Goal: Task Accomplishment & Management: Complete application form

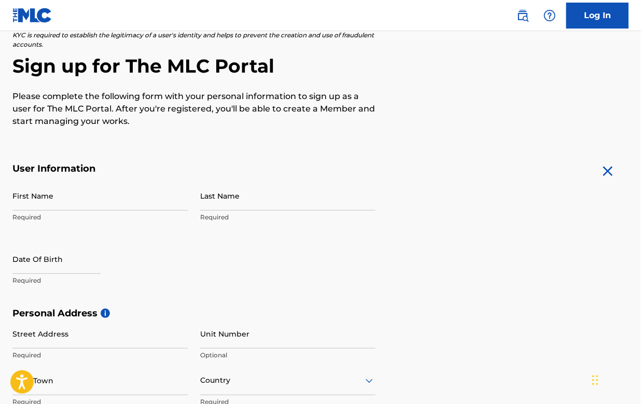
scroll to position [87, 0]
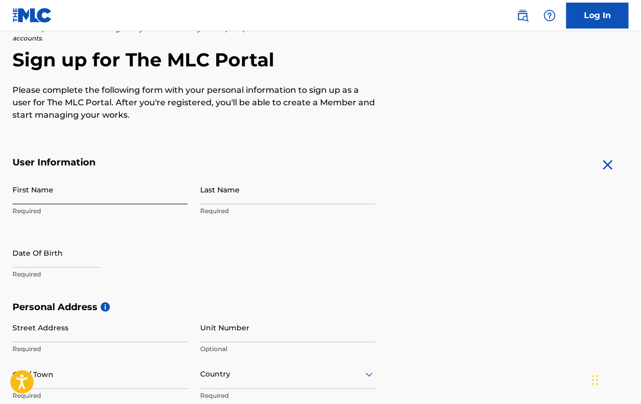
click at [69, 198] on input "First Name" at bounding box center [99, 190] width 175 height 30
type input "TaeHyeon"
type input "Lyu"
type input "[STREET_ADDRESS]"
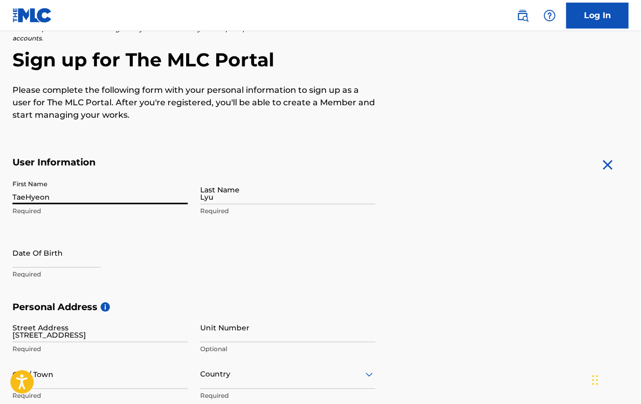
type input "[GEOGRAPHIC_DATA]"
type input "Non-U.S."
type input "05021"
type input "10"
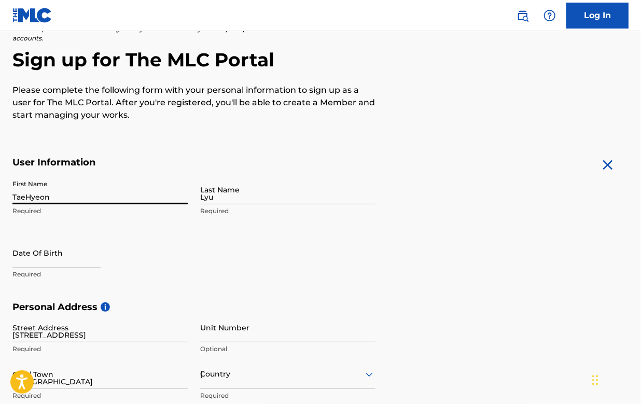
type input "56834047"
type input "[EMAIL_ADDRESS][DOMAIN_NAME]"
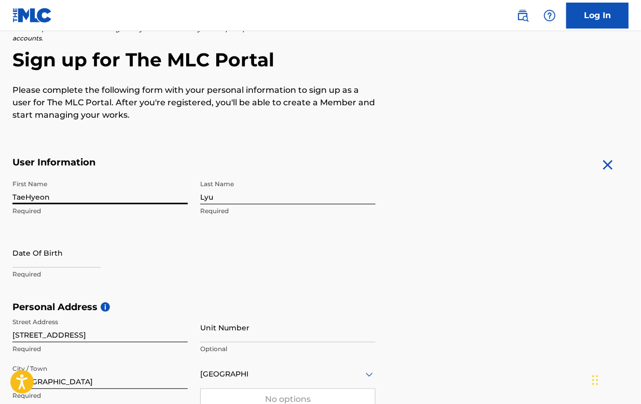
scroll to position [93, 0]
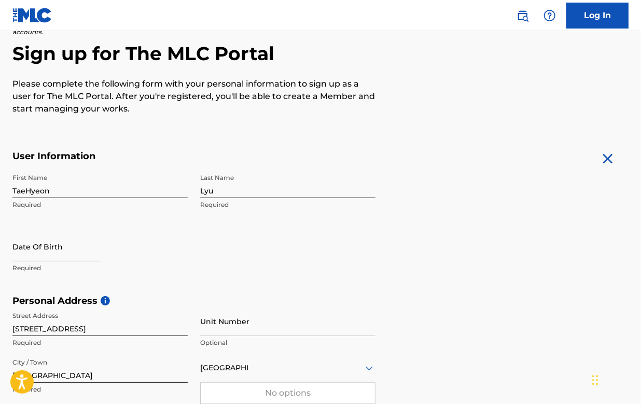
click at [396, 224] on form "User Information First Name TaeHyeon Required Last Name [PERSON_NAME] Required …" at bounding box center [320, 380] width 616 height 460
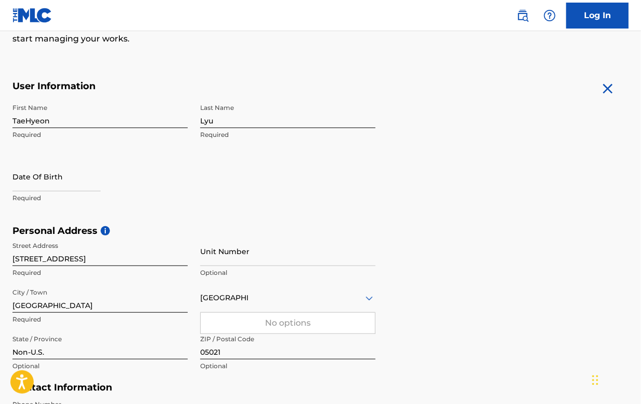
scroll to position [228, 0]
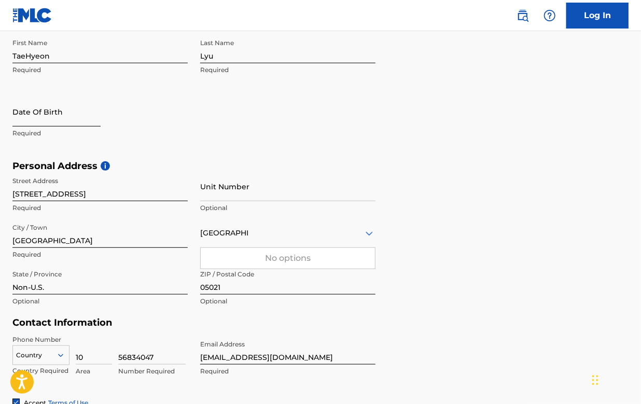
click at [52, 113] on input "text" at bounding box center [56, 112] width 88 height 30
select select "8"
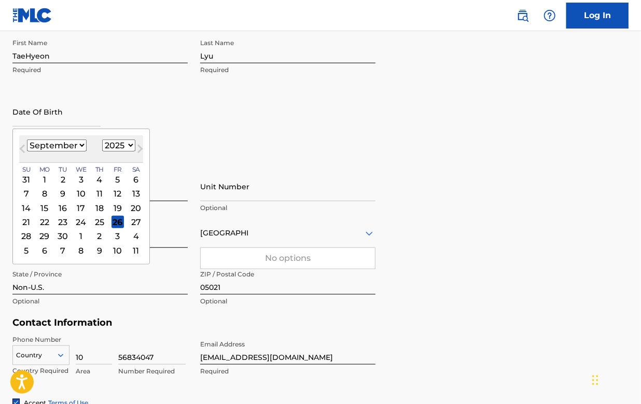
click at [116, 144] on select "1900 1901 1902 1903 1904 1905 1906 1907 1908 1909 1910 1911 1912 1913 1914 1915…" at bounding box center [118, 145] width 33 height 12
select select "2001"
click at [102, 139] on select "1900 1901 1902 1903 1904 1905 1906 1907 1908 1909 1910 1911 1912 1913 1914 1915…" at bounding box center [118, 145] width 33 height 12
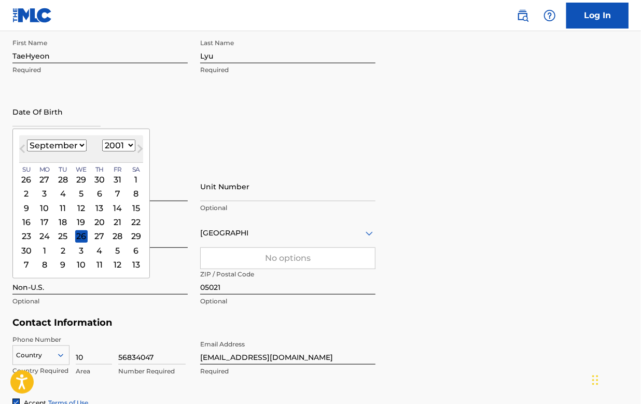
click at [133, 177] on div "1" at bounding box center [136, 179] width 12 height 12
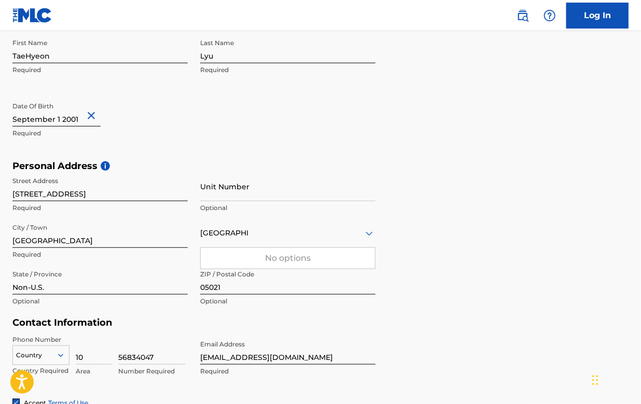
click at [195, 145] on div "First Name TaeHyeon Required Last Name [PERSON_NAME] Required Date Of Birth Req…" at bounding box center [193, 97] width 363 height 126
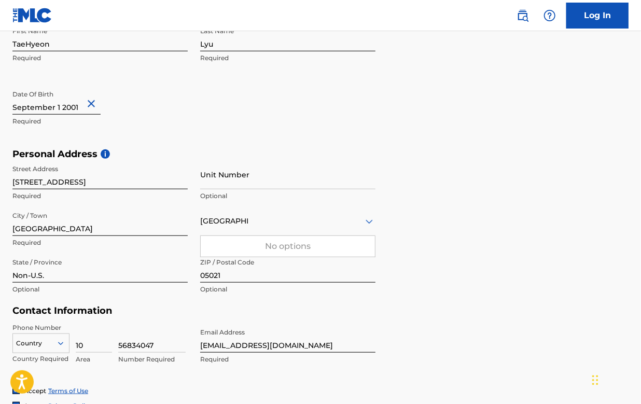
scroll to position [306, 0]
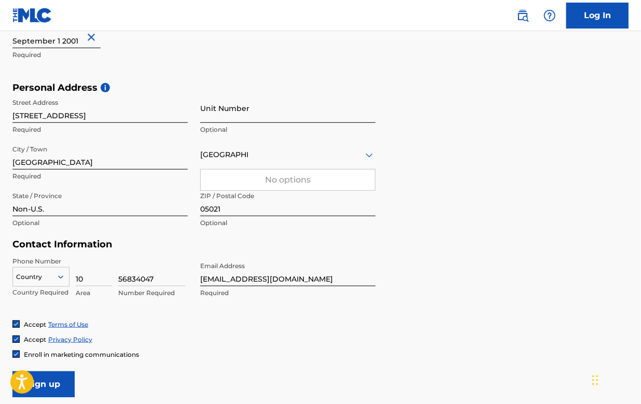
click at [257, 111] on input "Unit Number" at bounding box center [287, 108] width 175 height 30
click at [258, 69] on div "First Name TaeHyeon Required Last Name [PERSON_NAME] Required Date Of Birth Req…" at bounding box center [193, 18] width 363 height 126
click at [12, 115] on div "The MLC uses identity verification before a user is registered to comply with K…" at bounding box center [320, 96] width 641 height 601
drag, startPoint x: 166, startPoint y: 116, endPoint x: 200, endPoint y: 119, distance: 33.3
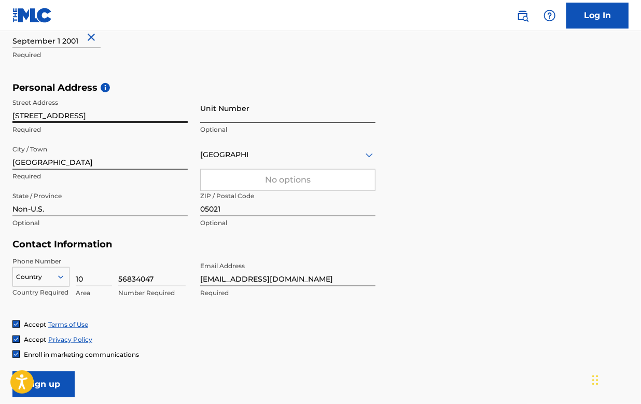
click at [200, 119] on div "Street Address [STREET_ADDRESS] Required Unit Number Optional City / Town [GEOG…" at bounding box center [193, 163] width 363 height 140
click at [232, 58] on div "First Name TaeHyeon Required Last Name [PERSON_NAME] Required Date Of Birth Req…" at bounding box center [193, 18] width 363 height 126
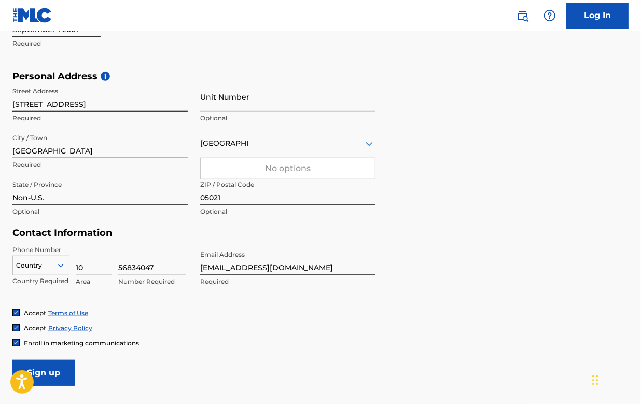
scroll to position [319, 0]
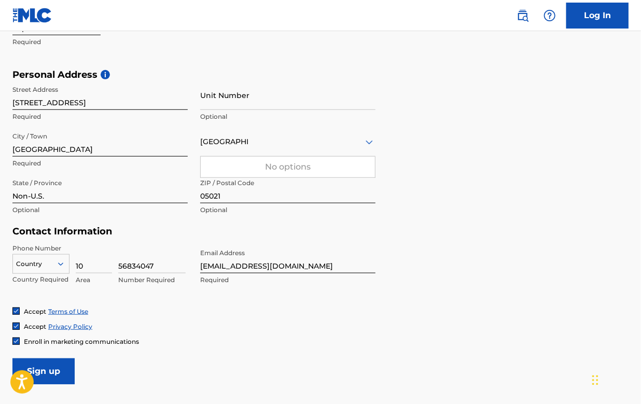
click at [294, 168] on div "No options" at bounding box center [288, 167] width 174 height 21
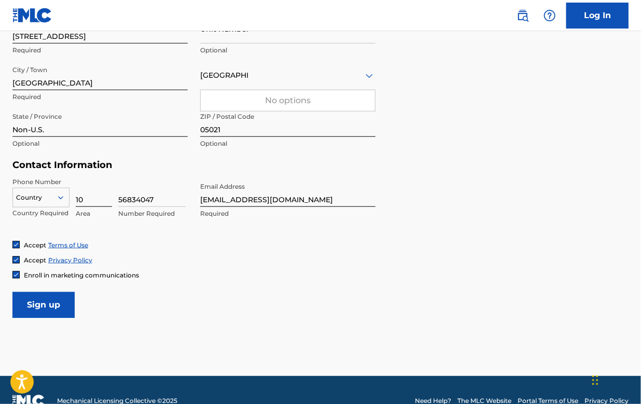
scroll to position [387, 0]
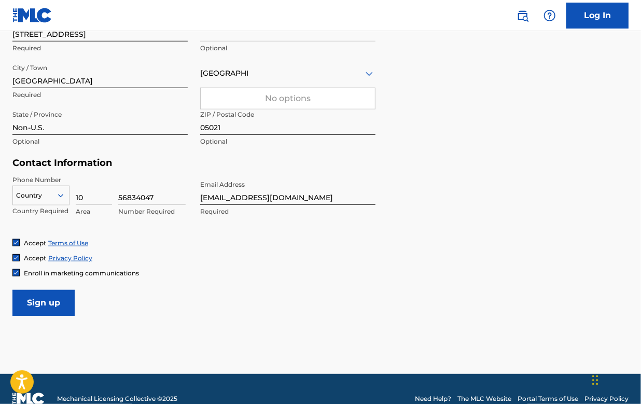
click at [58, 191] on icon at bounding box center [60, 195] width 9 height 9
click at [483, 236] on form "User Information First Name TaeHyeon Required Last Name [PERSON_NAME] Required …" at bounding box center [320, 86] width 616 height 460
click at [61, 195] on icon at bounding box center [60, 195] width 5 height 3
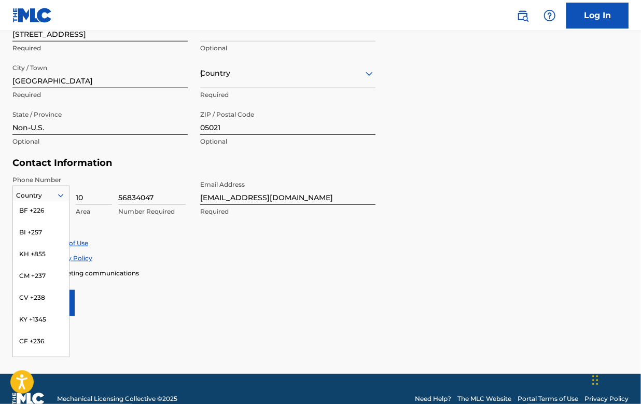
scroll to position [830, 0]
click at [90, 198] on input "10" at bounding box center [94, 190] width 36 height 30
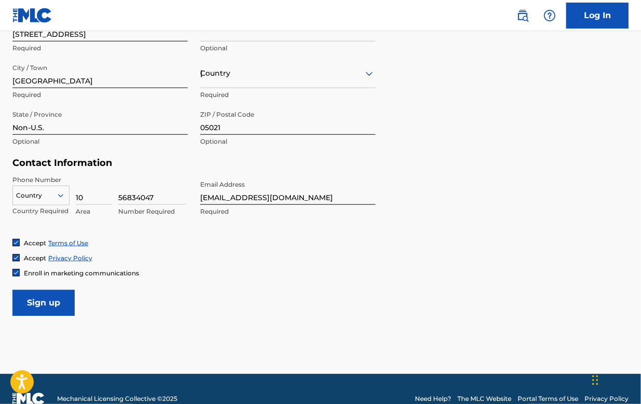
click at [376, 237] on form "User Information First Name TaeHyeon Required Last Name [PERSON_NAME] Required …" at bounding box center [320, 86] width 616 height 460
drag, startPoint x: 97, startPoint y: 195, endPoint x: 69, endPoint y: 195, distance: 28.0
click at [69, 195] on div "Country Country Required 10 Area 56834047 Number Required" at bounding box center [99, 198] width 175 height 47
click at [12, 290] on input "Sign up" at bounding box center [43, 303] width 62 height 26
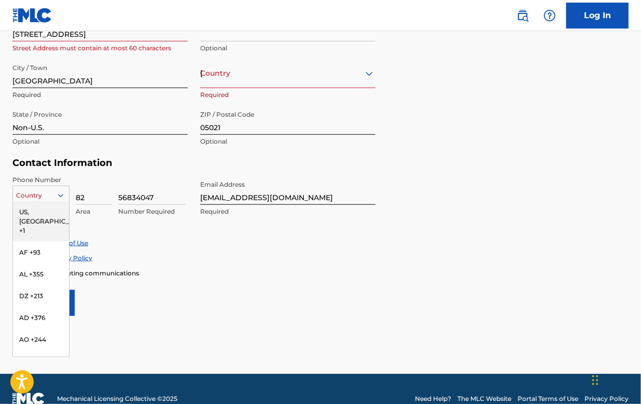
click at [50, 190] on div at bounding box center [41, 195] width 56 height 11
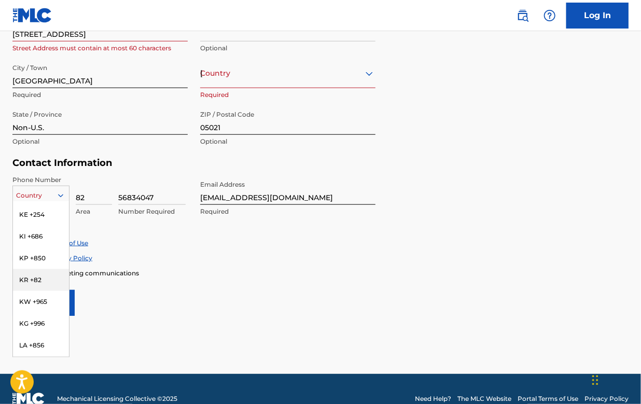
click at [42, 269] on div "KR +82" at bounding box center [41, 280] width 56 height 22
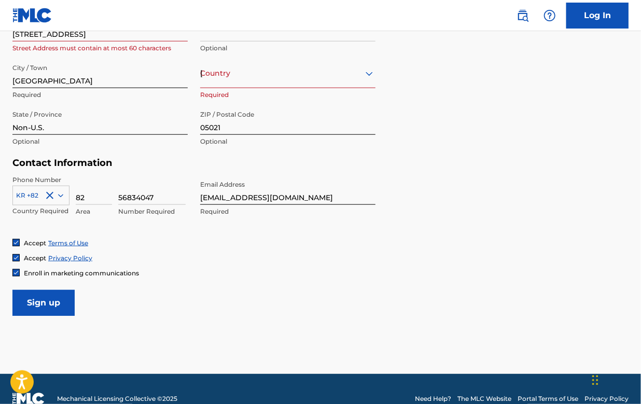
click at [460, 170] on form "User Information First Name TaeHyeon Required Last Name [PERSON_NAME] Required …" at bounding box center [320, 86] width 616 height 460
click at [91, 198] on input "82" at bounding box center [94, 190] width 36 height 30
type input "8"
type input "010"
click at [321, 260] on div "Accept Privacy Policy" at bounding box center [320, 257] width 616 height 9
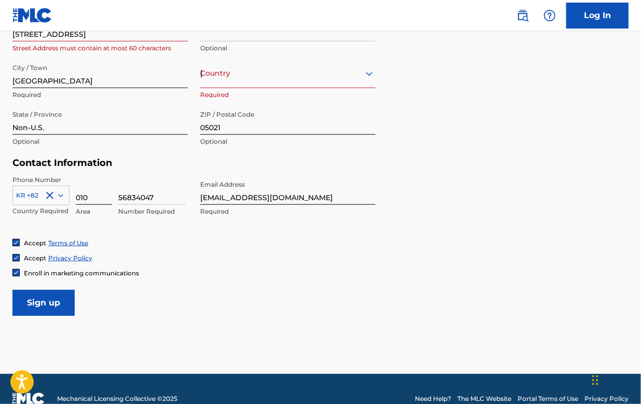
click at [98, 198] on input "010" at bounding box center [94, 190] width 36 height 30
click at [368, 301] on form "User Information First Name TaeHyeon Required Last Name [PERSON_NAME] Required …" at bounding box center [320, 86] width 616 height 460
click at [110, 195] on input "010" at bounding box center [94, 190] width 36 height 30
click at [158, 202] on input "56834047" at bounding box center [151, 190] width 67 height 30
click at [178, 229] on div "Phone Number KR +82 Country Required 010 Area 56834047 Number Required Email Ad…" at bounding box center [193, 206] width 363 height 63
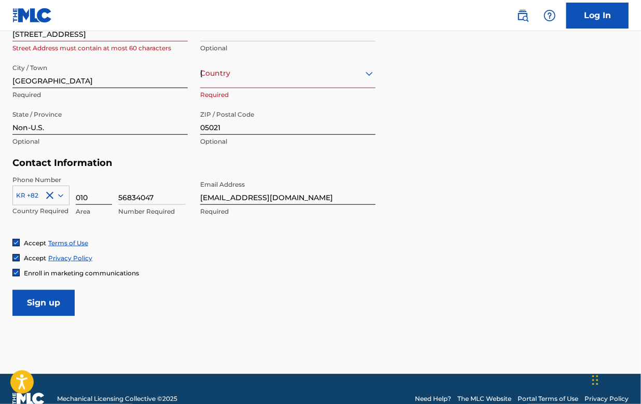
click at [99, 199] on input "010" at bounding box center [94, 190] width 36 height 30
click at [336, 264] on div "Accept Terms of Use Accept Privacy Policy Enroll in marketing communications" at bounding box center [320, 257] width 616 height 39
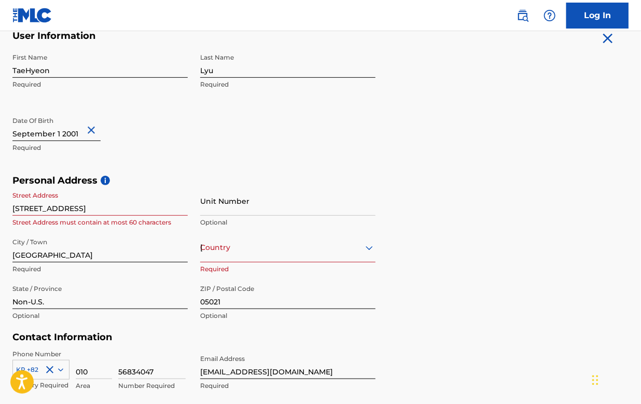
scroll to position [228, 0]
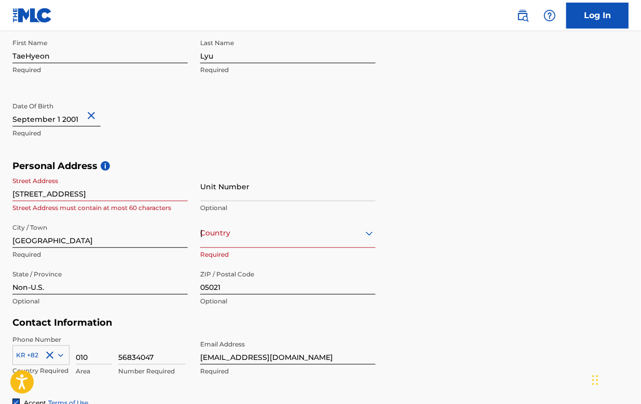
click at [258, 248] on div "Country [GEOGRAPHIC_DATA]" at bounding box center [287, 233] width 175 height 30
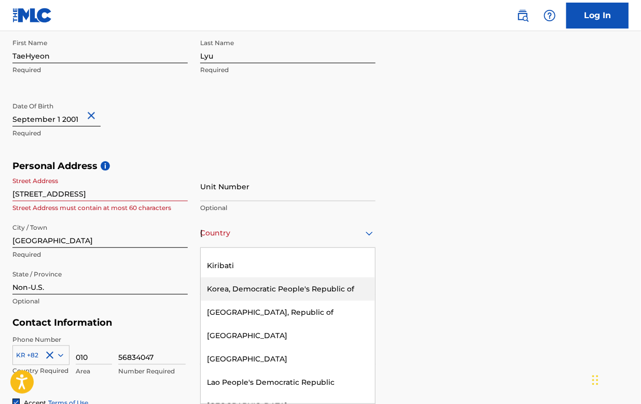
scroll to position [2394, 0]
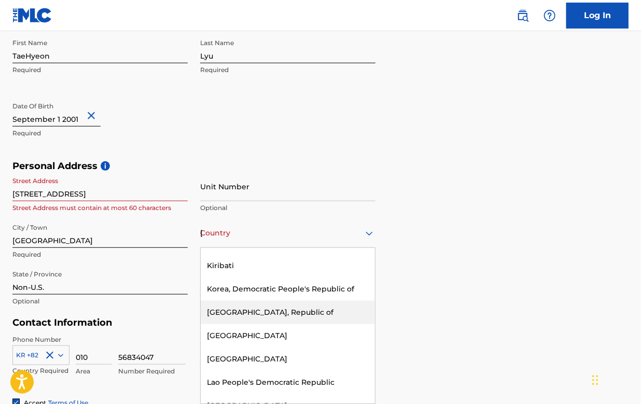
click at [277, 301] on div "[GEOGRAPHIC_DATA], Republic of" at bounding box center [288, 312] width 174 height 23
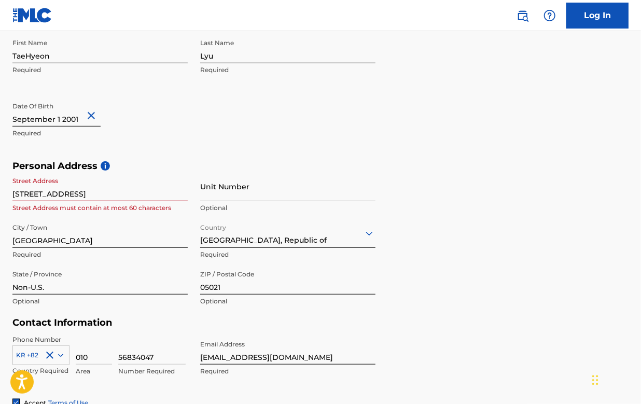
click at [497, 233] on div "Personal Address i Street Address [STREET_ADDRESS] of Korea Street Address must…" at bounding box center [320, 238] width 616 height 157
click at [59, 195] on input "[STREET_ADDRESS]" at bounding box center [99, 187] width 175 height 30
drag, startPoint x: 102, startPoint y: 195, endPoint x: 113, endPoint y: 195, distance: 11.4
click at [102, 195] on input "[STREET_ADDRESS]" at bounding box center [99, 187] width 175 height 30
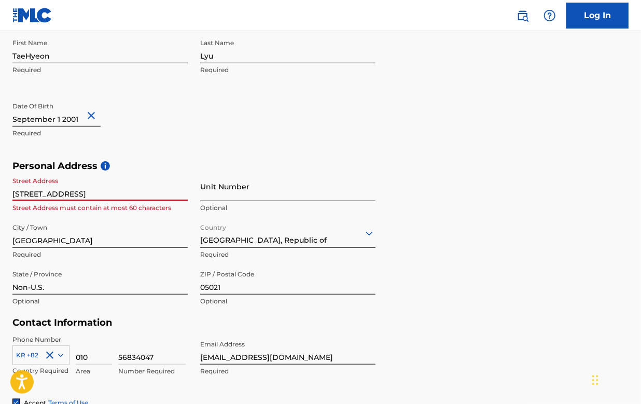
drag, startPoint x: 172, startPoint y: 195, endPoint x: 223, endPoint y: 197, distance: 51.3
click at [223, 197] on div "Street Address [STREET_ADDRESS] Street Address must contain at most 60 characte…" at bounding box center [193, 242] width 363 height 140
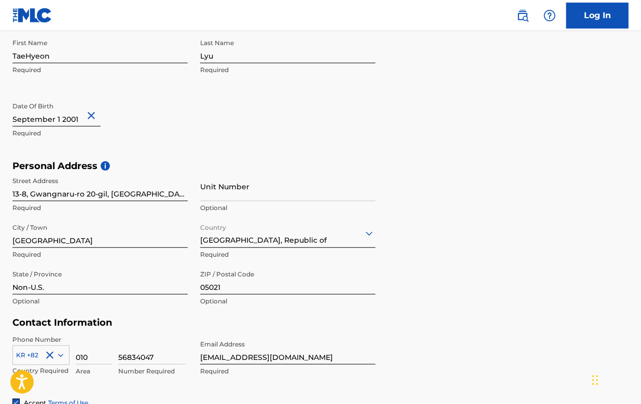
click at [458, 194] on div "Personal Address i Street Address [STREET_ADDRESS] Unit Number Optional City / …" at bounding box center [320, 238] width 616 height 157
click at [182, 195] on input "13-8, Gwangnaru-ro 20-gil, [GEOGRAPHIC_DATA]," at bounding box center [99, 187] width 175 height 30
type input "13-8, Gwangnaru-ro 20-gil, [PERSON_NAME][GEOGRAPHIC_DATA]"
click at [476, 221] on div "Personal Address i Street Address [STREET_ADDRESS] Required Unit Number Optiona…" at bounding box center [320, 238] width 616 height 157
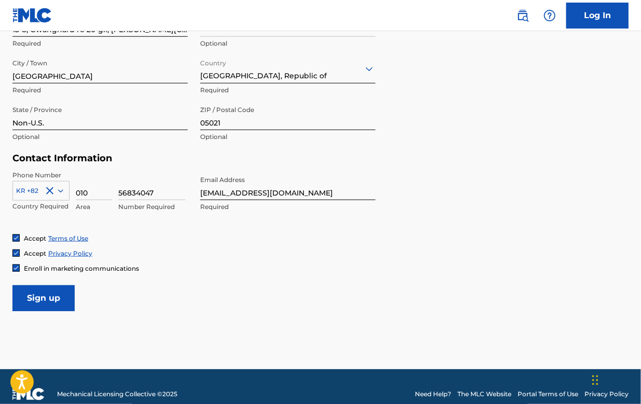
scroll to position [406, 0]
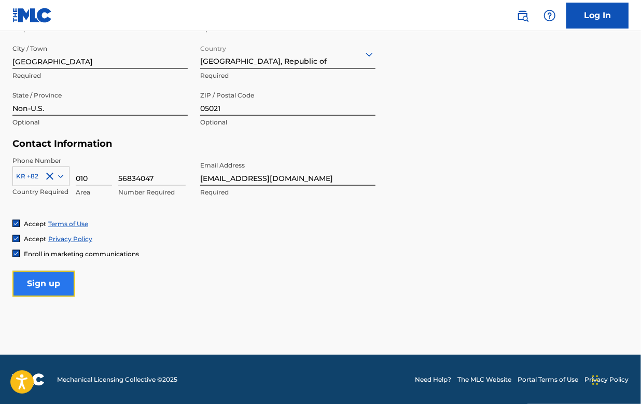
click at [61, 279] on input "Sign up" at bounding box center [43, 284] width 62 height 26
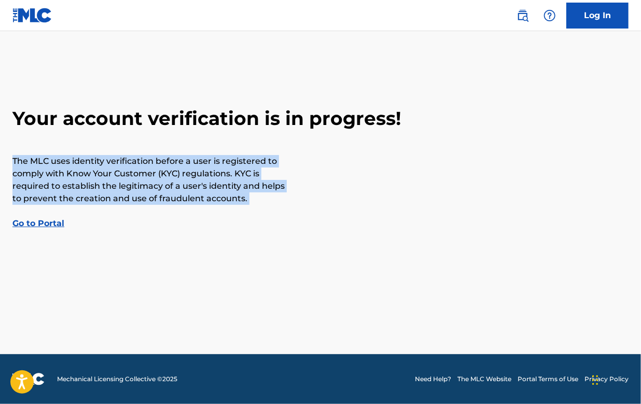
drag, startPoint x: 267, startPoint y: 210, endPoint x: 14, endPoint y: 135, distance: 264.3
click at [14, 135] on div "Your account verification is in progress! The MLC uses identity verification be…" at bounding box center [320, 168] width 641 height 123
copy p "The MLC uses identity verification before a user is registered to comply with K…"
